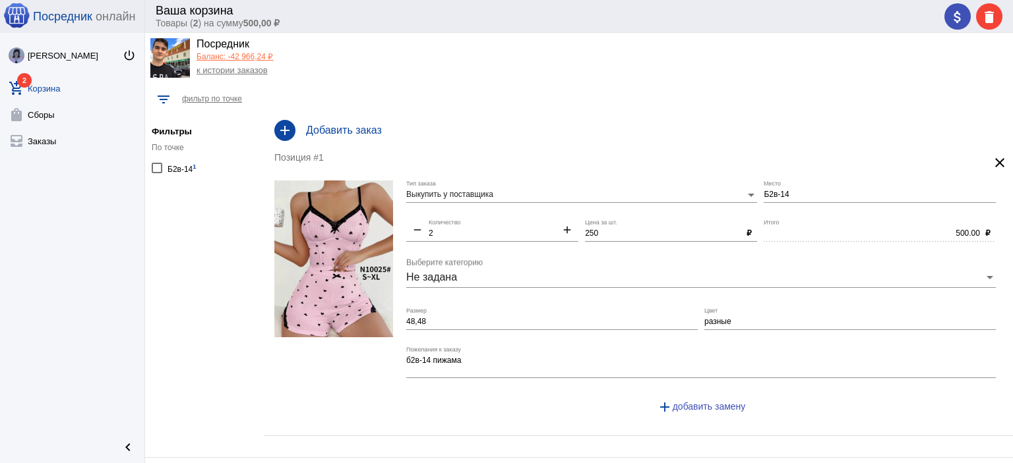
scroll to position [33, 0]
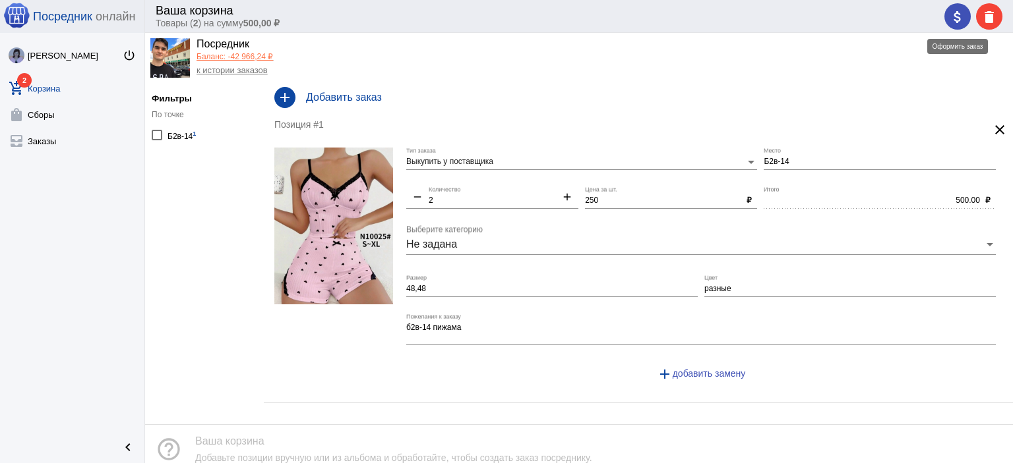
click at [953, 21] on mat-icon "attach_money" at bounding box center [957, 17] width 16 height 16
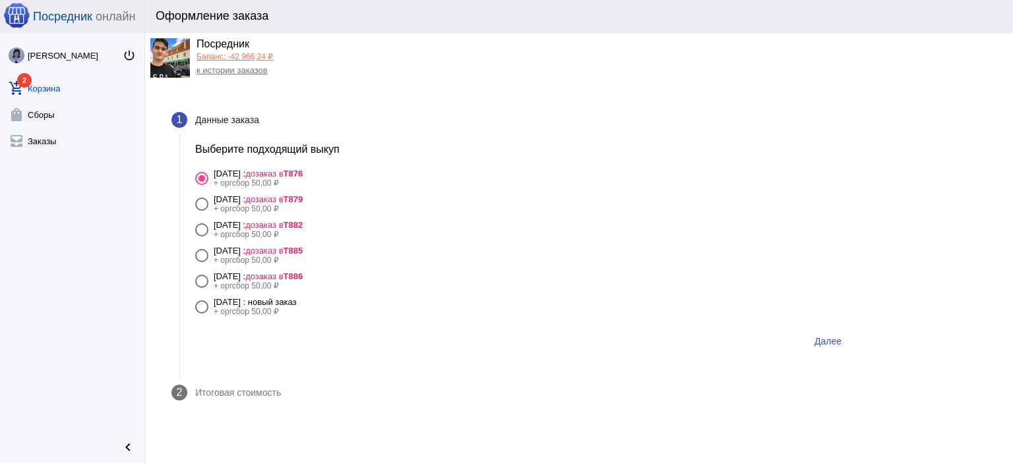
click at [303, 279] on span "дозаказ в Т886" at bounding box center [273, 277] width 57 height 10
click at [202, 288] on input "11 августа Понедельник : дозаказ в Т886 + оргсбор 50,00 ₽" at bounding box center [201, 288] width 1 height 1
radio input "true"
click at [841, 339] on button "Далее" at bounding box center [828, 342] width 48 height 24
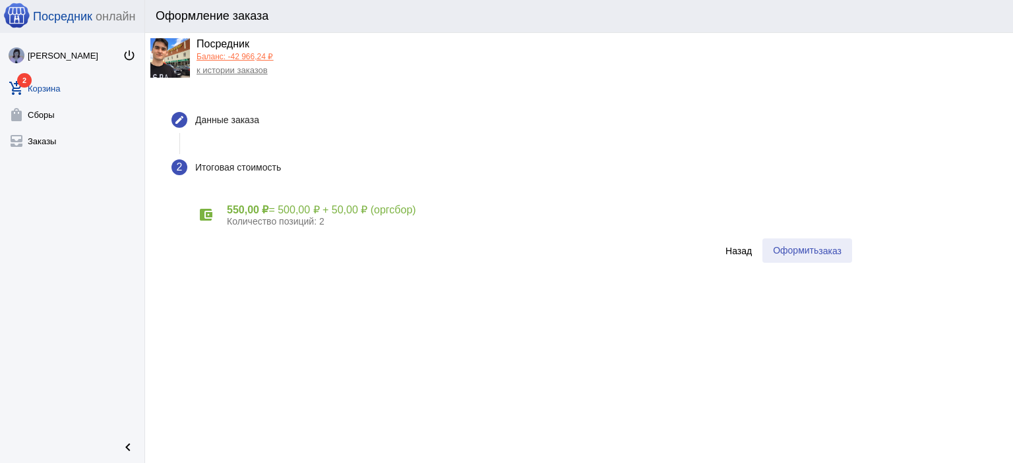
click at [825, 258] on button "Оформить заказ" at bounding box center [807, 251] width 90 height 24
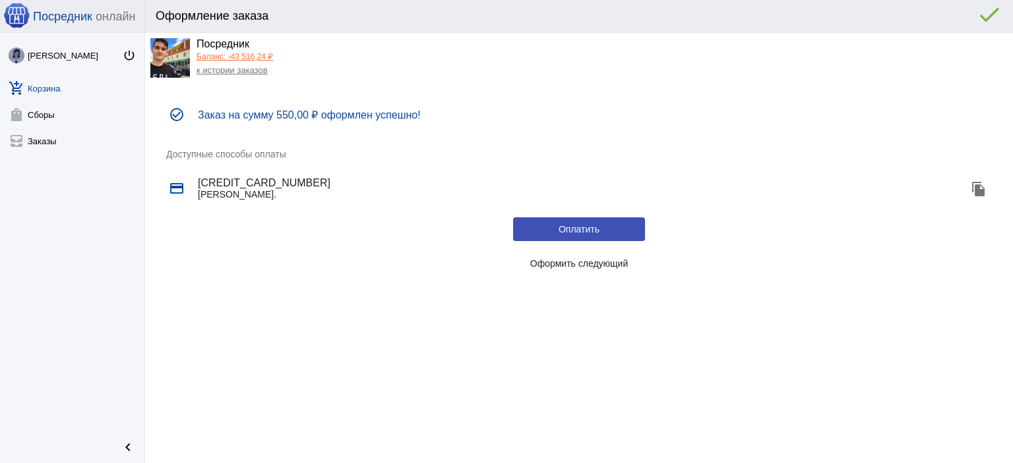
click at [588, 261] on span "Оформить следующий" at bounding box center [579, 263] width 98 height 11
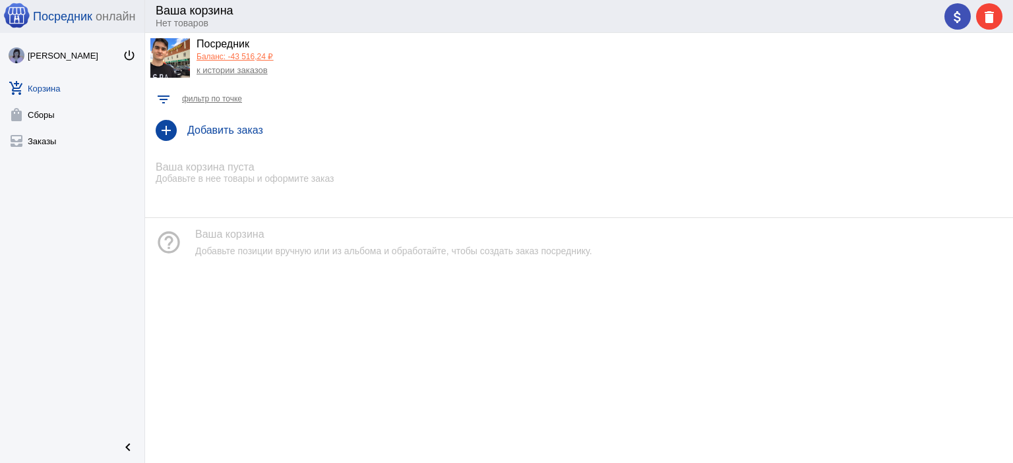
click at [221, 71] on link "к истории заказов" at bounding box center [231, 70] width 71 height 10
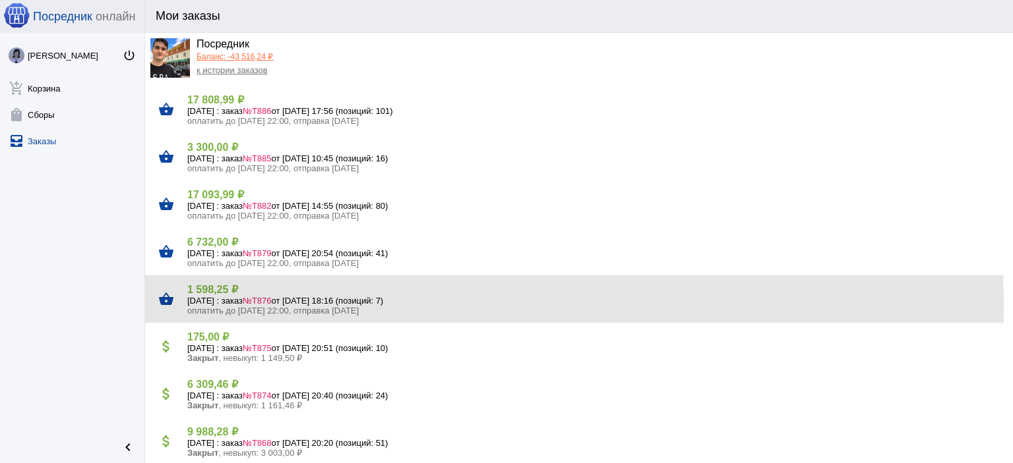
click at [239, 304] on h5 "11 августа Понедельник : заказ №Т876 от 08.08.2025, 18:16 (позиций: 7)" at bounding box center [594, 301] width 815 height 10
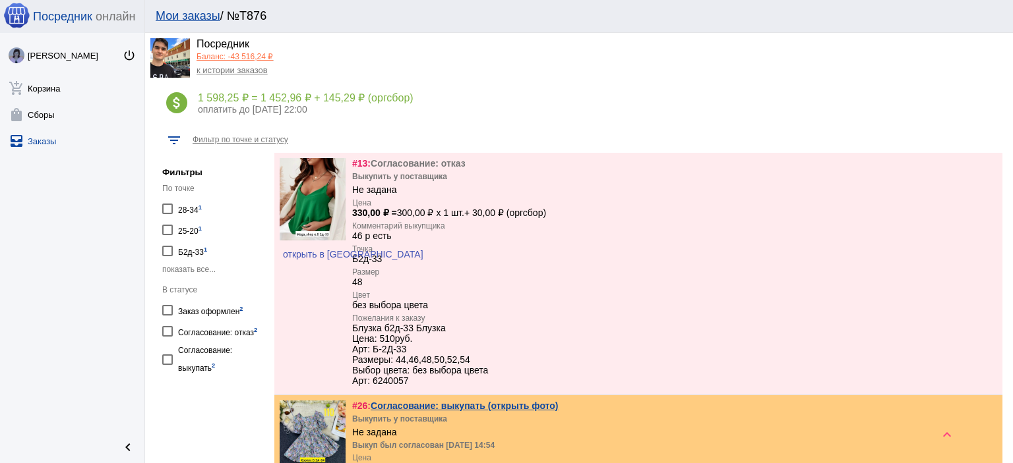
scroll to position [264, 0]
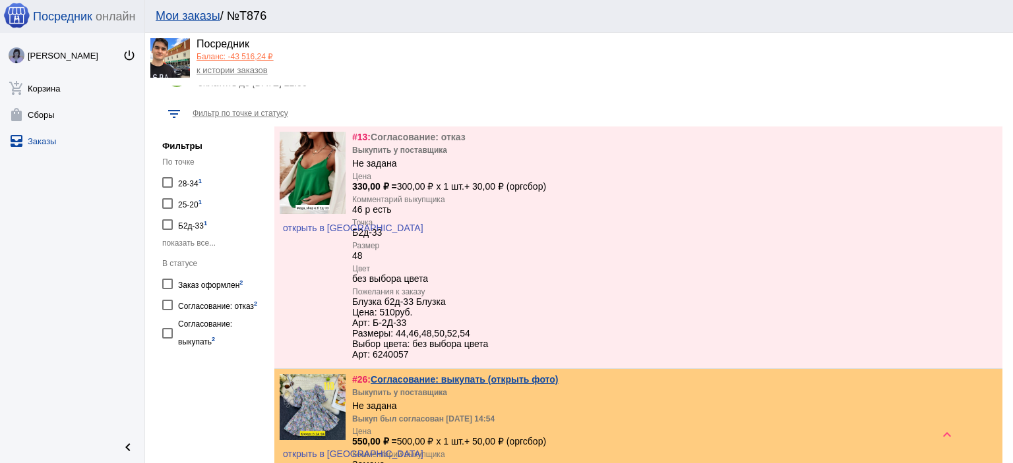
click at [225, 285] on div "Заказ оформлен 2" at bounding box center [210, 284] width 65 height 18
checkbox input "true"
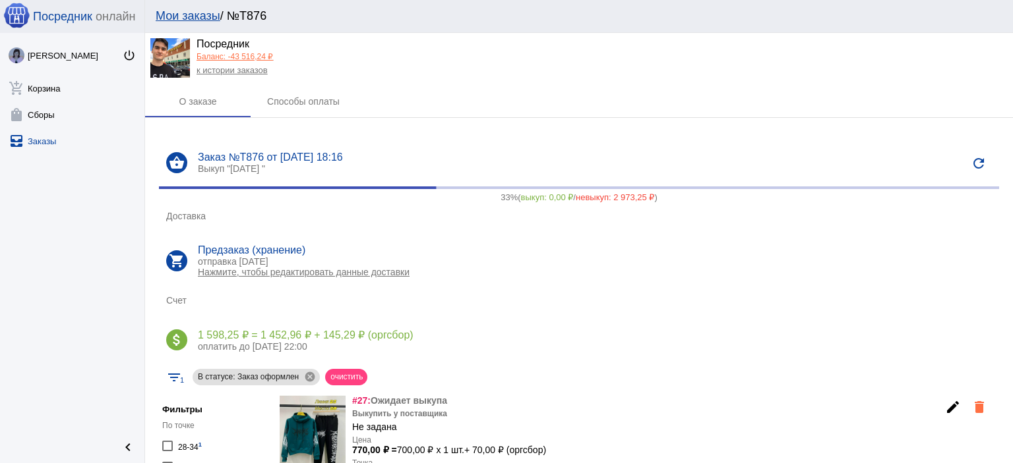
click at [227, 68] on link "к истории заказов" at bounding box center [231, 70] width 71 height 10
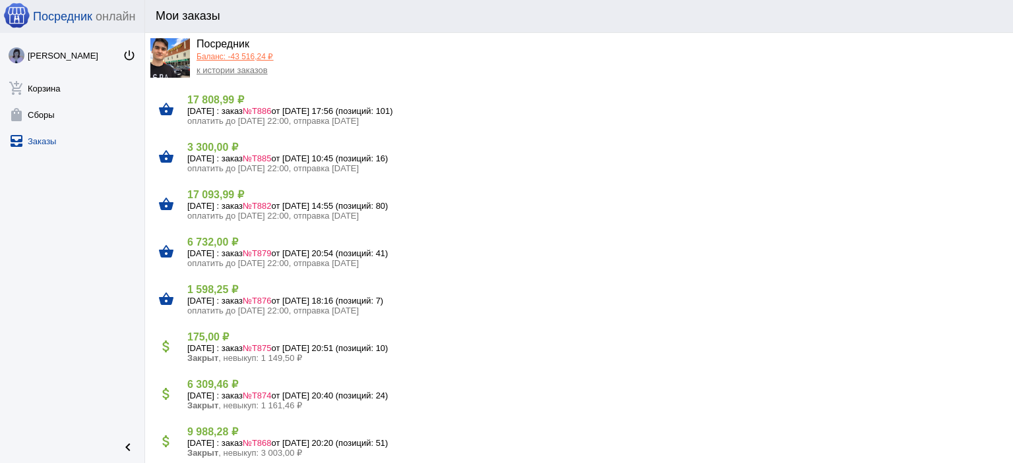
click at [232, 57] on link "Баланс: -43 516,24 ₽" at bounding box center [234, 56] width 76 height 9
